Goal: Information Seeking & Learning: Learn about a topic

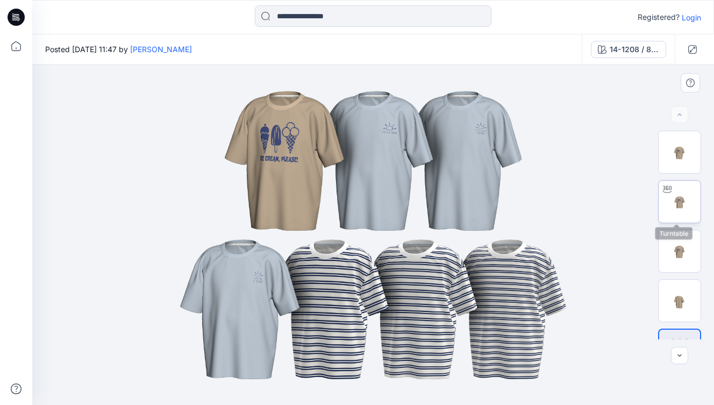
click at [678, 198] on img at bounding box center [679, 202] width 42 height 42
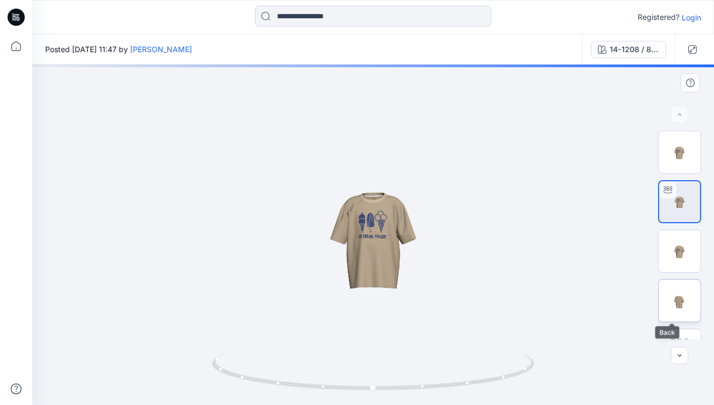
click at [672, 300] on img at bounding box center [679, 300] width 42 height 42
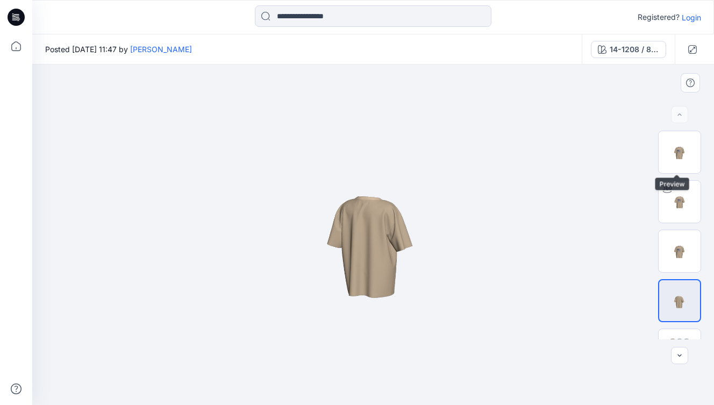
drag, startPoint x: 675, startPoint y: 163, endPoint x: 675, endPoint y: 121, distance: 41.4
click at [675, 163] on img at bounding box center [679, 152] width 42 height 42
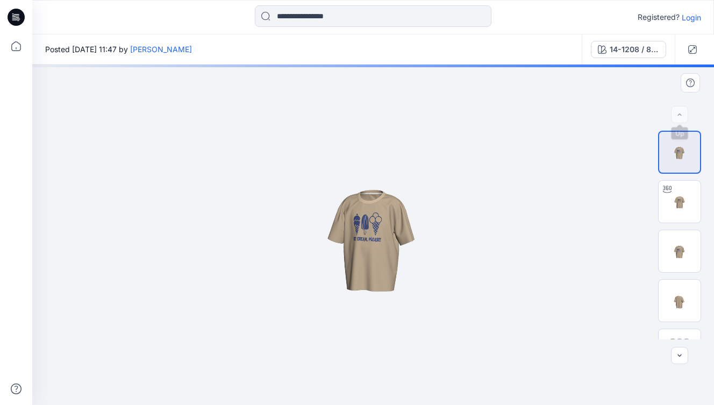
click at [675, 104] on div at bounding box center [372, 234] width 681 height 340
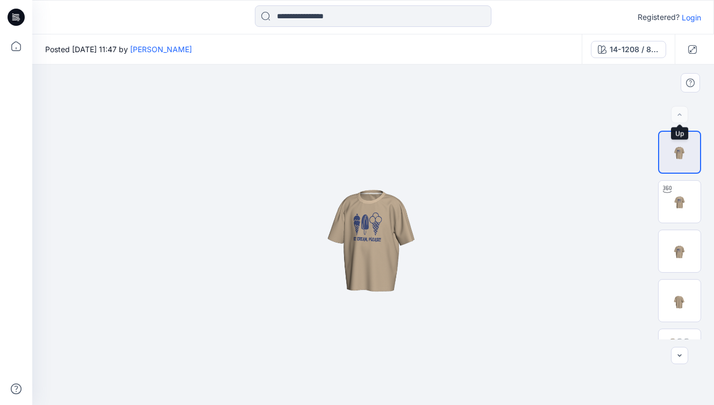
click at [675, 113] on div at bounding box center [679, 114] width 17 height 17
click at [680, 356] on icon "button" at bounding box center [679, 355] width 9 height 9
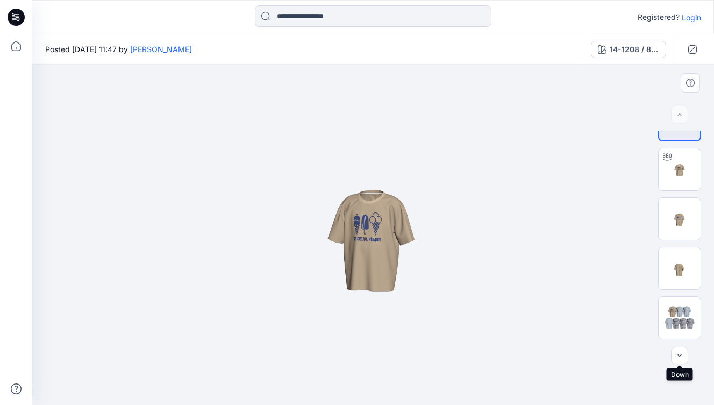
click at [680, 356] on div at bounding box center [679, 355] width 17 height 17
click at [679, 334] on div at bounding box center [679, 317] width 43 height 43
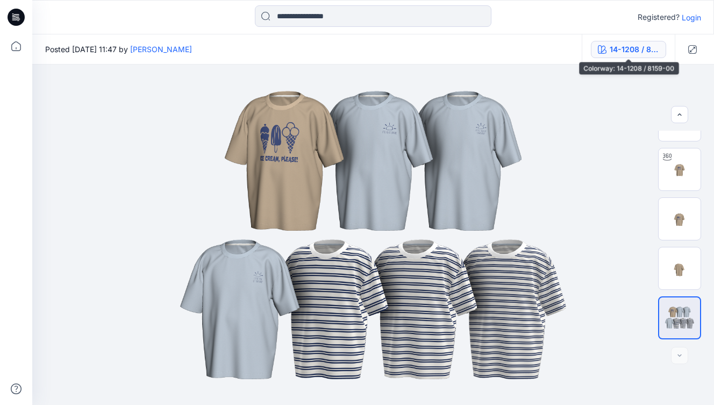
click at [630, 54] on div "14-1208 / 8159-00" at bounding box center [633, 50] width 49 height 12
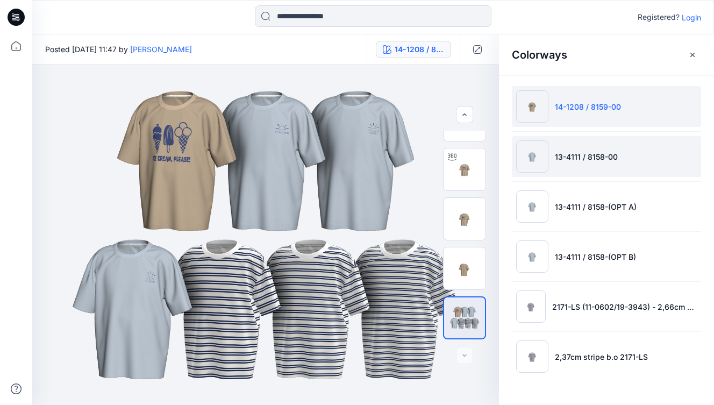
click at [593, 153] on p "13-4111 / 8158-00" at bounding box center [586, 156] width 63 height 11
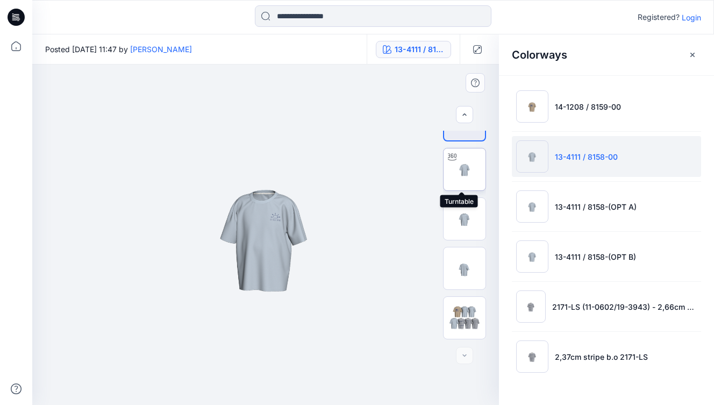
click at [468, 175] on img at bounding box center [464, 169] width 42 height 42
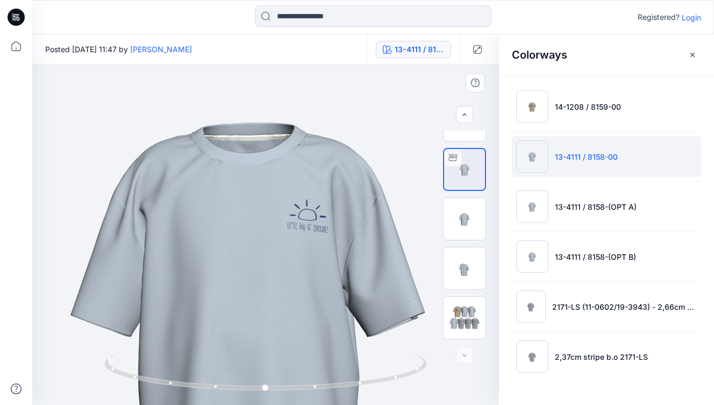
drag, startPoint x: 317, startPoint y: 201, endPoint x: 290, endPoint y: 269, distance: 72.3
click at [290, 269] on img at bounding box center [249, 297] width 1405 height 1405
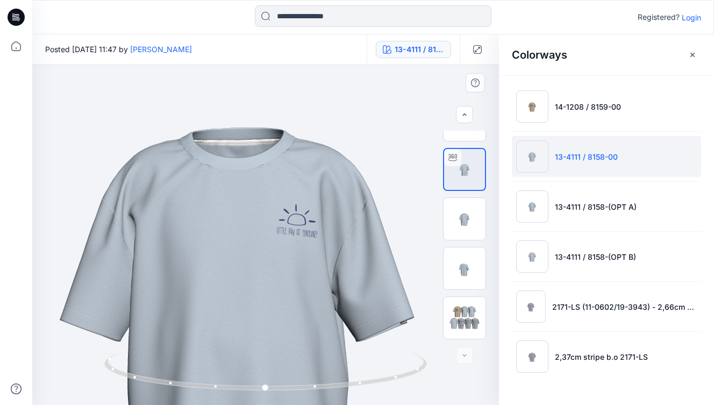
drag, startPoint x: 323, startPoint y: 221, endPoint x: 303, endPoint y: 234, distance: 24.1
click at [302, 234] on img at bounding box center [238, 302] width 1405 height 1405
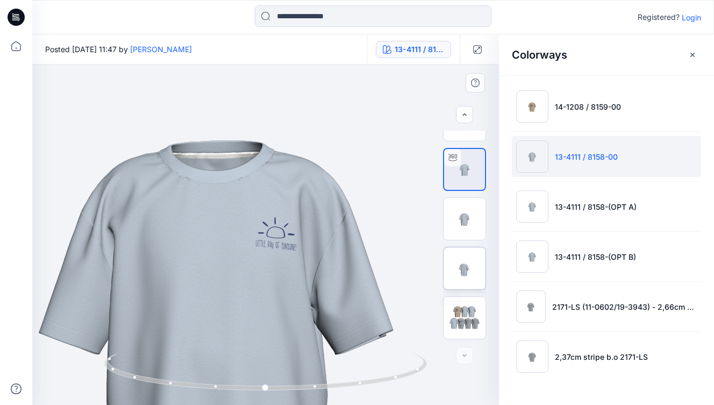
click at [471, 258] on img at bounding box center [464, 268] width 42 height 42
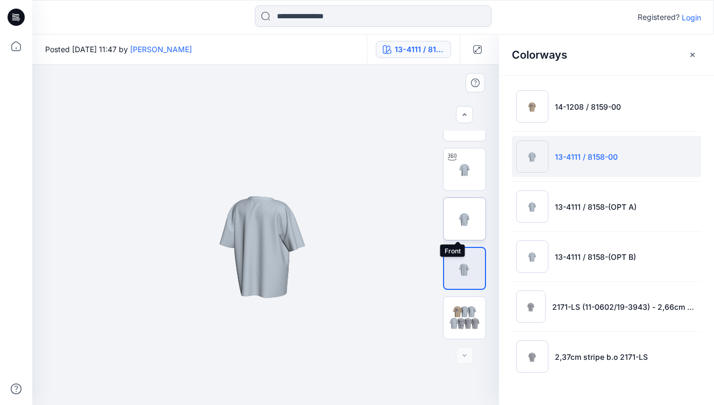
click at [468, 212] on img at bounding box center [464, 219] width 42 height 42
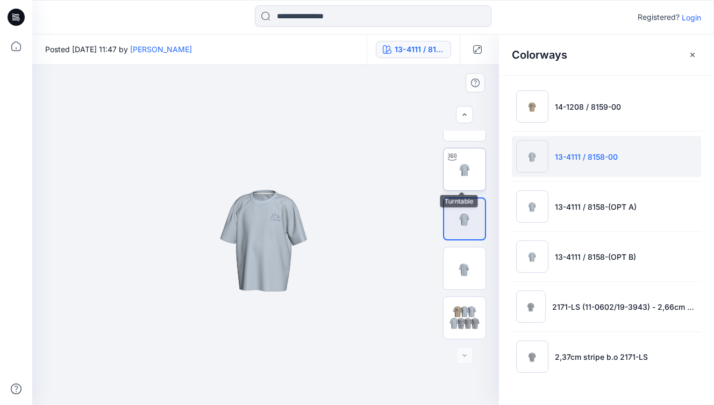
click at [466, 183] on img at bounding box center [464, 169] width 42 height 42
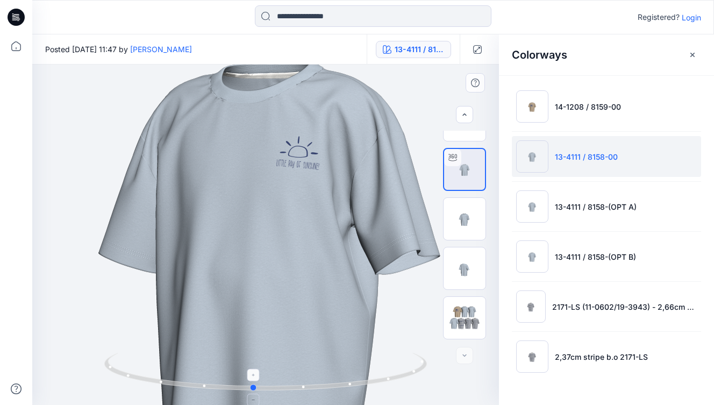
drag, startPoint x: 266, startPoint y: 387, endPoint x: 254, endPoint y: 383, distance: 12.8
click at [253, 385] on circle at bounding box center [253, 387] width 6 height 6
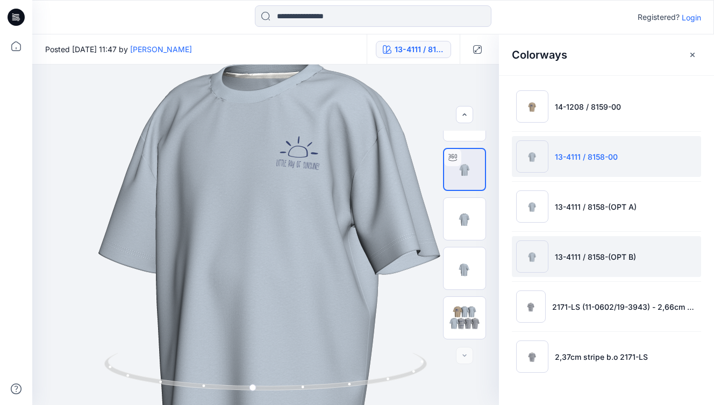
click at [596, 257] on p "13-4111 / 8158-(OPT B)" at bounding box center [595, 256] width 81 height 11
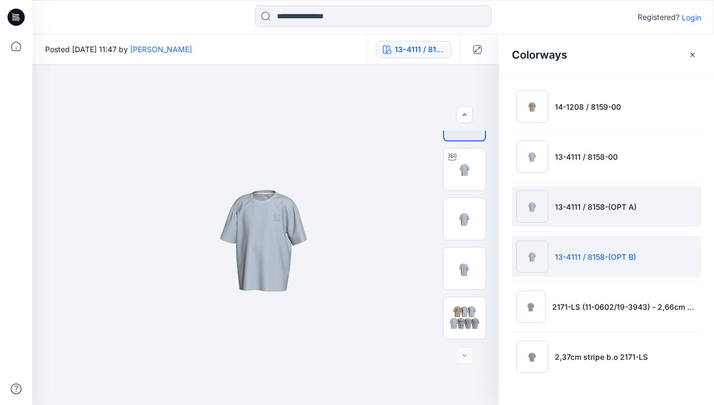
click at [587, 214] on li "13-4111 / 8158-(OPT A)" at bounding box center [606, 206] width 189 height 41
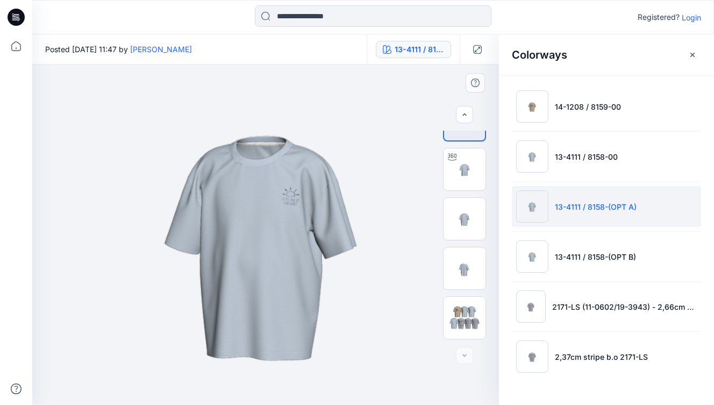
click at [295, 195] on img at bounding box center [265, 235] width 752 height 752
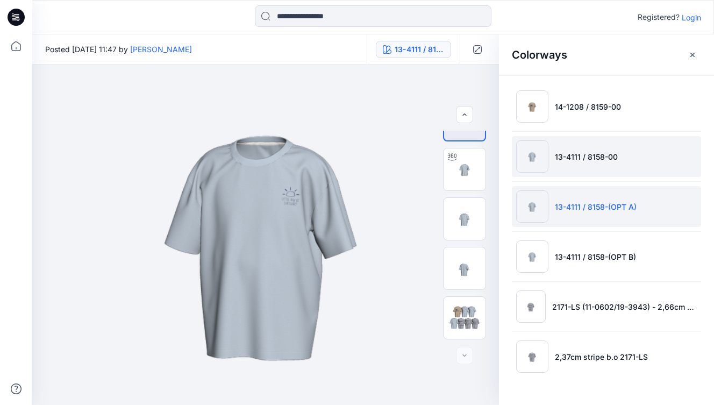
click at [584, 163] on li "13-4111 / 8158-00" at bounding box center [606, 156] width 189 height 41
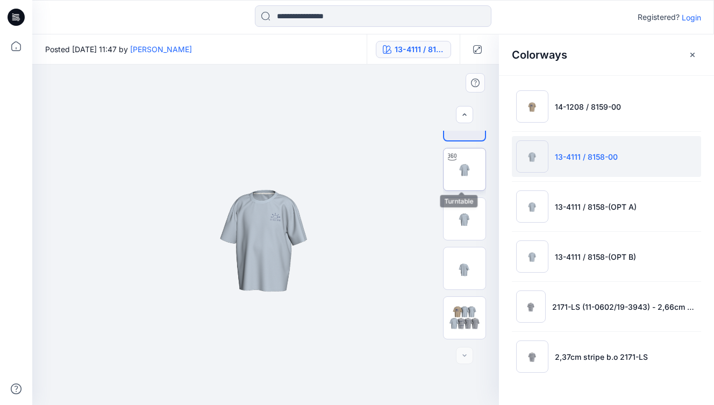
click at [472, 178] on img at bounding box center [464, 169] width 42 height 42
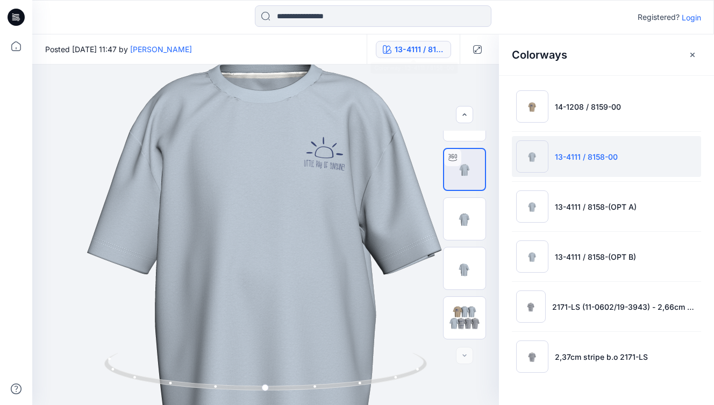
click at [415, 55] on button "13-4111 / 8158-00" at bounding box center [413, 49] width 75 height 17
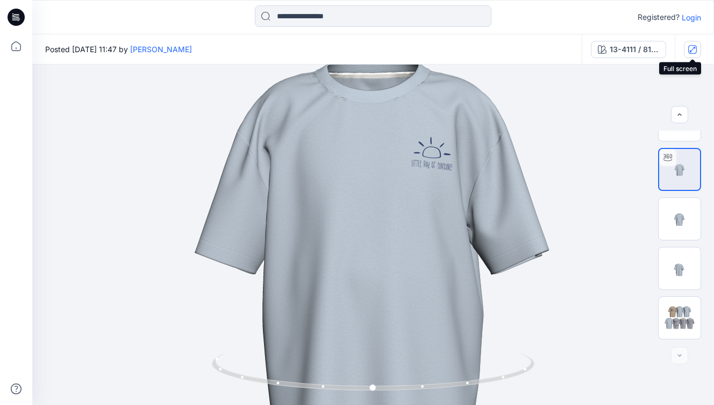
click at [691, 48] on icon "button" at bounding box center [692, 49] width 9 height 9
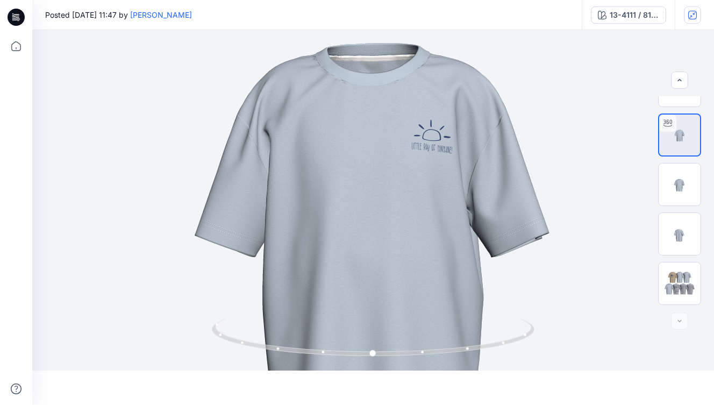
click at [0, 0] on icon "button" at bounding box center [0, 0] width 0 height 0
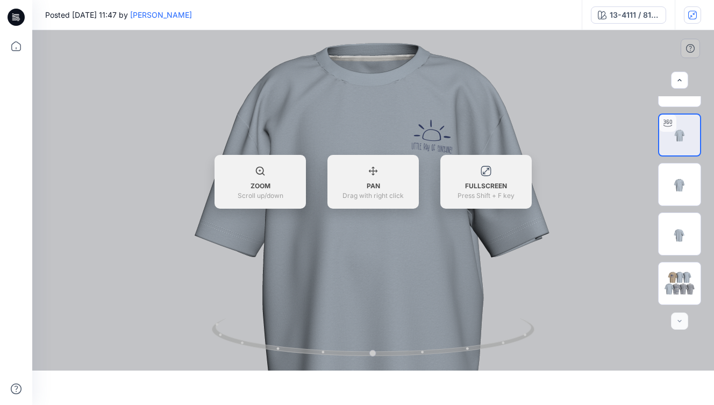
click at [513, 105] on div at bounding box center [372, 200] width 681 height 340
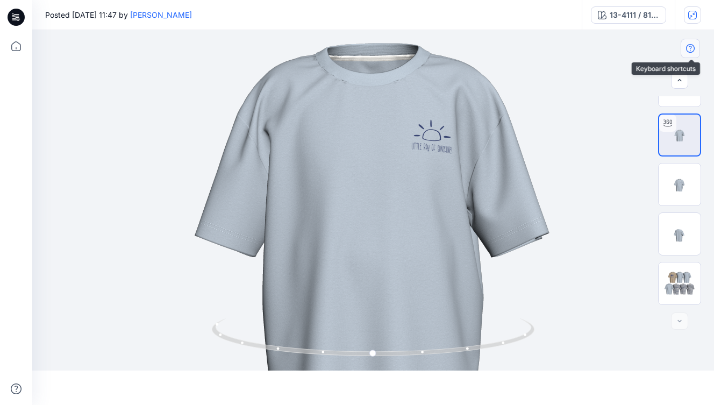
click at [692, 48] on icon "button" at bounding box center [690, 48] width 9 height 9
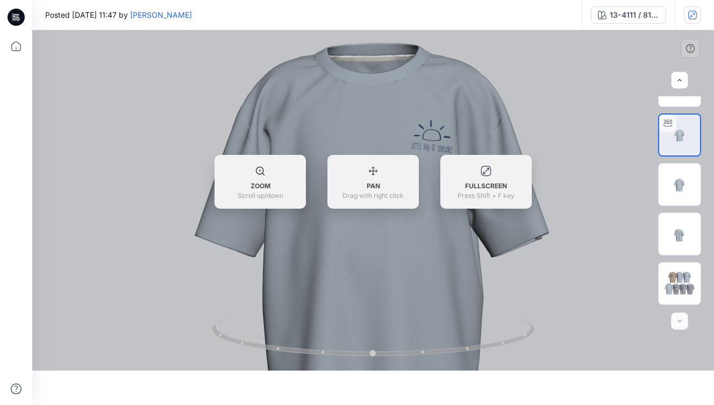
click at [258, 177] on div "ZOOM Scroll up/down" at bounding box center [259, 178] width 91 height 46
click at [262, 168] on icon at bounding box center [260, 171] width 8 height 8
click at [261, 169] on icon at bounding box center [260, 171] width 8 height 8
click at [260, 169] on icon at bounding box center [260, 171] width 8 height 8
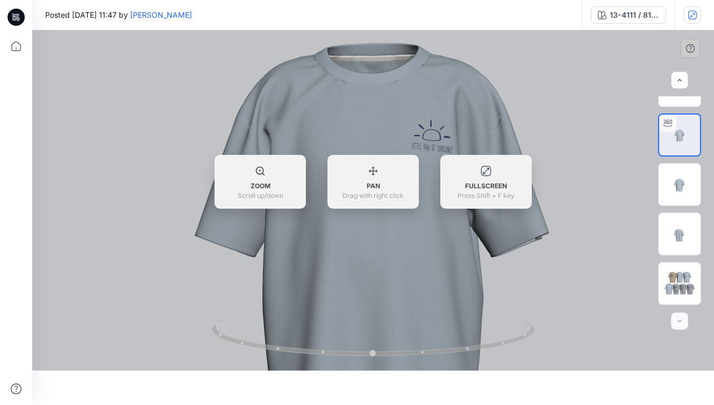
click at [260, 169] on icon at bounding box center [260, 171] width 8 height 8
click at [257, 169] on icon at bounding box center [260, 171] width 8 height 8
click at [376, 174] on icon at bounding box center [373, 170] width 11 height 11
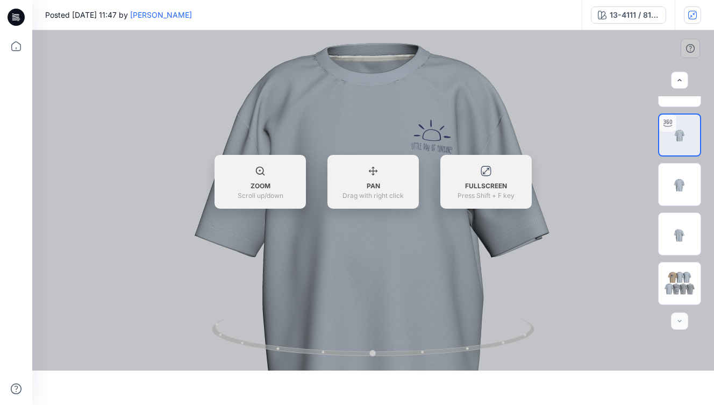
click at [265, 180] on div "ZOOM Scroll up/down" at bounding box center [259, 178] width 91 height 46
click at [271, 169] on div "ZOOM Scroll up/down" at bounding box center [259, 178] width 91 height 46
drag, startPoint x: 413, startPoint y: 308, endPoint x: 358, endPoint y: 317, distance: 55.5
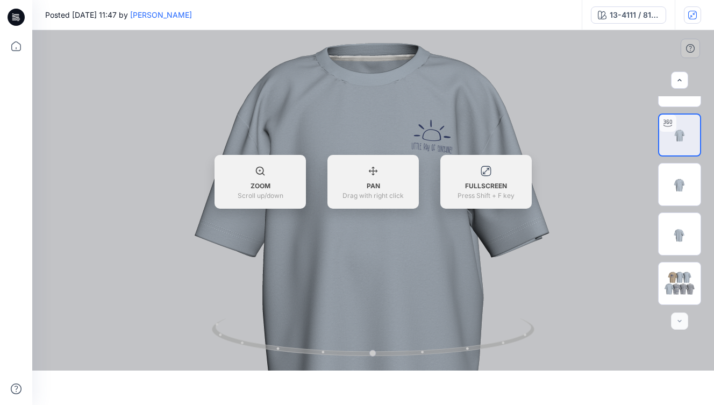
click at [358, 317] on div at bounding box center [372, 200] width 681 height 340
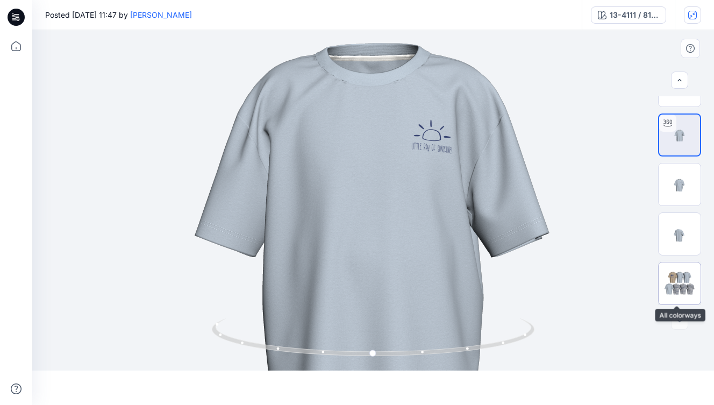
click at [686, 280] on img at bounding box center [679, 282] width 42 height 25
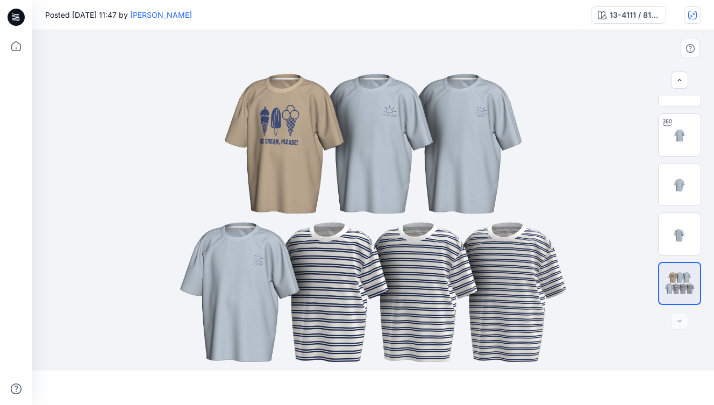
drag, startPoint x: 703, startPoint y: 133, endPoint x: 702, endPoint y: 142, distance: 9.2
click at [703, 141] on div at bounding box center [679, 200] width 69 height 208
click at [683, 143] on img at bounding box center [679, 135] width 42 height 42
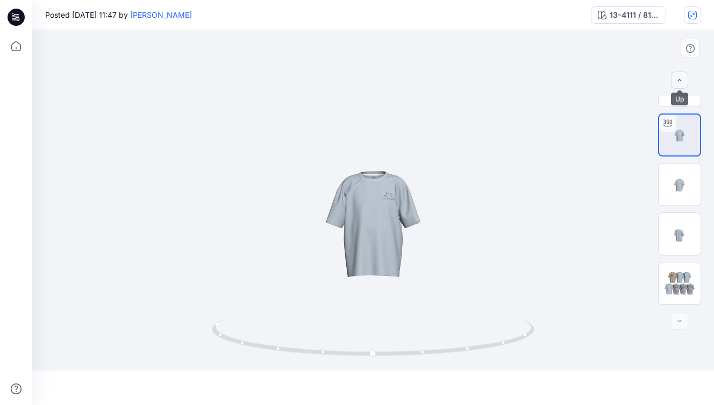
click at [680, 76] on icon "button" at bounding box center [679, 80] width 9 height 9
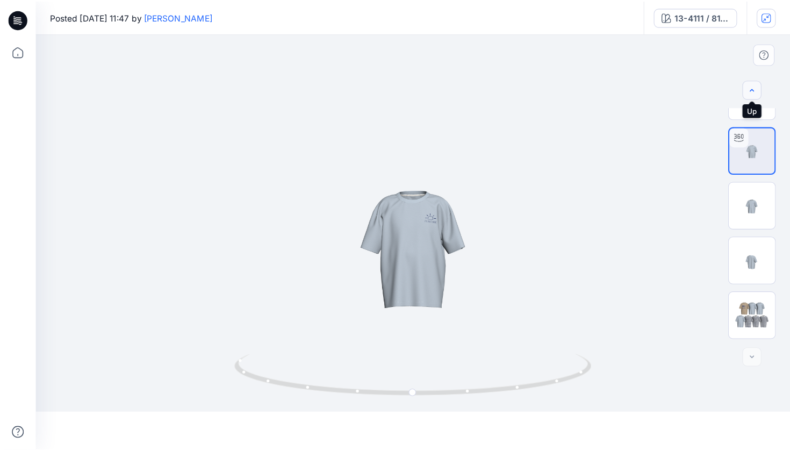
scroll to position [0, 0]
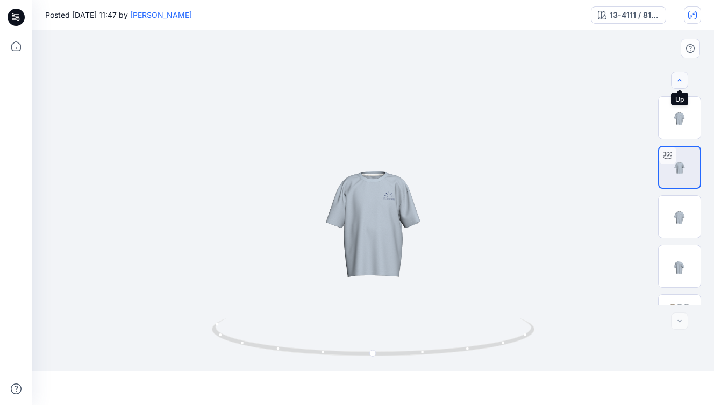
click at [679, 76] on div at bounding box center [679, 79] width 17 height 17
click at [678, 76] on div at bounding box center [679, 79] width 17 height 17
click at [678, 75] on div at bounding box center [679, 79] width 17 height 17
click at [679, 75] on div at bounding box center [679, 79] width 17 height 17
drag, startPoint x: 676, startPoint y: 98, endPoint x: 683, endPoint y: 100, distance: 7.2
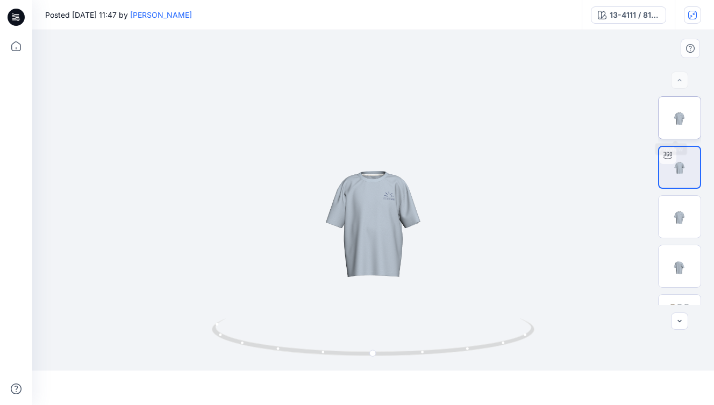
click at [678, 98] on img at bounding box center [679, 118] width 42 height 42
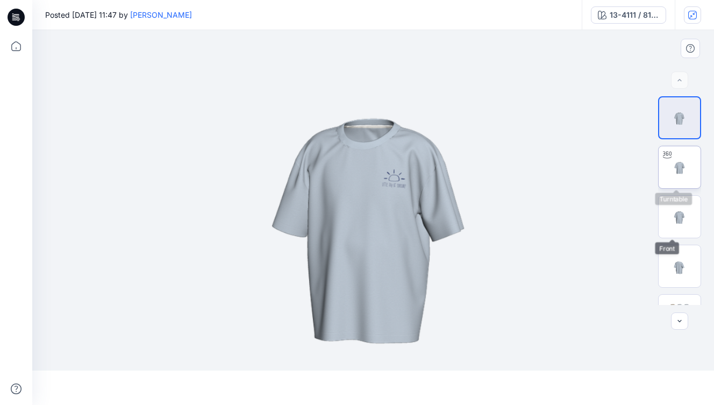
click at [675, 167] on img at bounding box center [679, 167] width 42 height 42
